Goal: Information Seeking & Learning: Learn about a topic

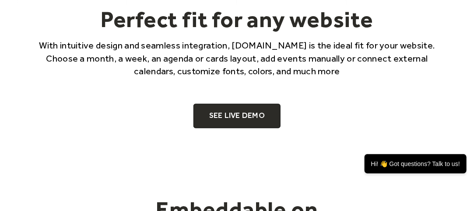
scroll to position [525, 0]
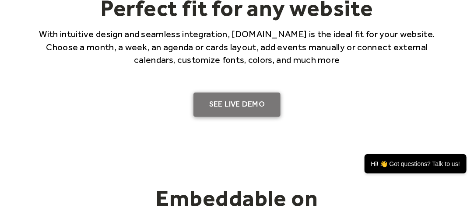
click at [238, 105] on link "SEE LIVE DEMO" at bounding box center [237, 105] width 88 height 25
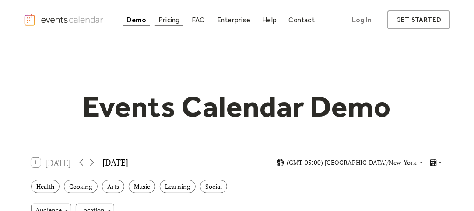
click at [174, 21] on div "Pricing" at bounding box center [168, 20] width 21 height 5
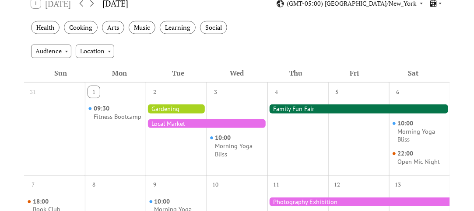
scroll to position [88, 0]
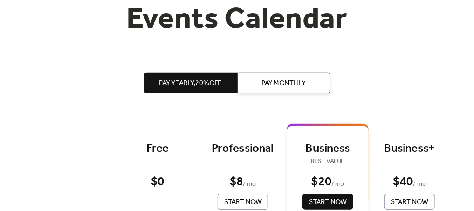
scroll to position [121, 0]
